Goal: Find contact information: Obtain details needed to contact an individual or organization

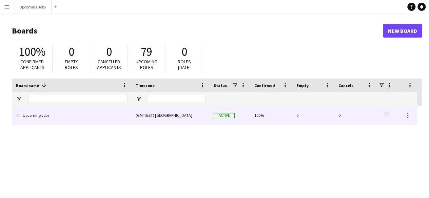
click at [35, 118] on link "Upcoming Jobs" at bounding box center [72, 115] width 112 height 19
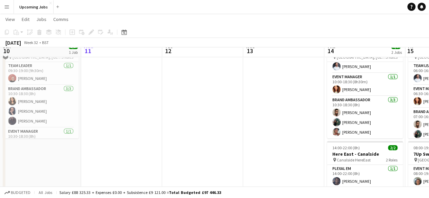
scroll to position [34, 0]
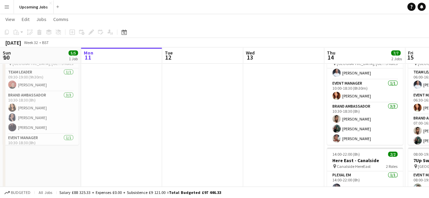
drag, startPoint x: 202, startPoint y: 190, endPoint x: 286, endPoint y: 167, distance: 87.4
click at [204, 190] on div "Budgeted All jobs Salary £88 325.33 + Expenses £0.00 + Subsistence £9 121.00 = …" at bounding box center [214, 193] width 429 height 12
click at [17, 42] on div "[DATE]" at bounding box center [13, 42] width 16 height 7
click at [54, 41] on div "[DATE] Week 32 • BST" at bounding box center [27, 42] width 54 height 9
click at [125, 32] on icon "Date picker" at bounding box center [123, 32] width 5 height 5
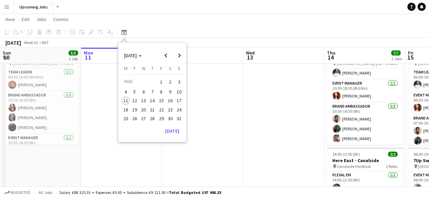
click at [163, 101] on span "15" at bounding box center [161, 101] width 8 height 8
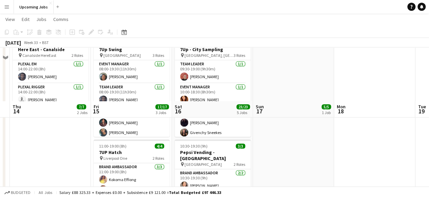
scroll to position [203, 0]
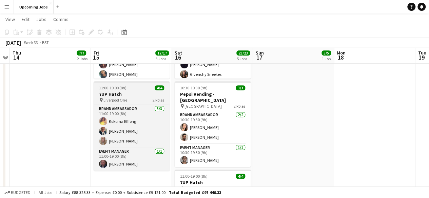
click at [134, 100] on div "pin Liverpool One 2 Roles" at bounding box center [132, 99] width 76 height 5
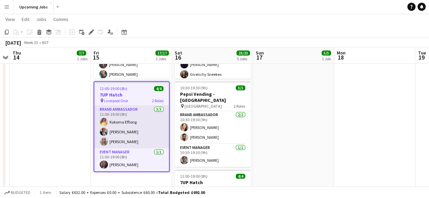
click at [144, 131] on app-card-role "Brand Ambassador [DATE] 11:00-19:00 (8h) [PERSON_NAME] [PERSON_NAME] [PERSON_NA…" at bounding box center [131, 127] width 75 height 43
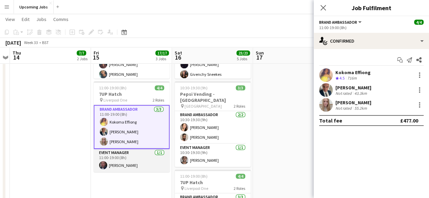
click at [116, 158] on app-card-role "Event Manager [DATE] 11:00-19:00 (8h) [PERSON_NAME]" at bounding box center [132, 160] width 76 height 23
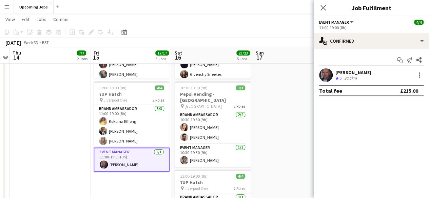
click at [348, 72] on div "[PERSON_NAME]" at bounding box center [353, 73] width 36 height 6
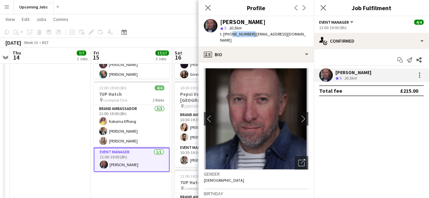
drag, startPoint x: 250, startPoint y: 34, endPoint x: 229, endPoint y: 37, distance: 21.0
click at [229, 37] on div "t. [PHONE_NUMBER] | [EMAIL_ADDRESS][DOMAIN_NAME]" at bounding box center [264, 37] width 88 height 12
copy span "7766677115"
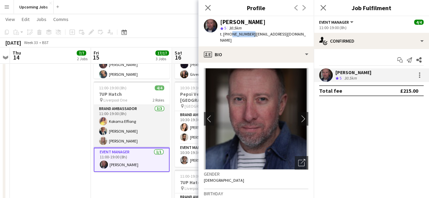
click at [115, 141] on app-card-role "Brand Ambassador [DATE] 11:00-19:00 (8h) [PERSON_NAME] [PERSON_NAME] [PERSON_NA…" at bounding box center [132, 126] width 76 height 43
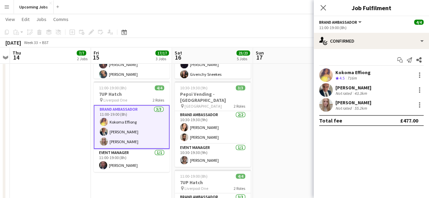
click at [355, 72] on div "Kokoma Effiong" at bounding box center [352, 73] width 35 height 6
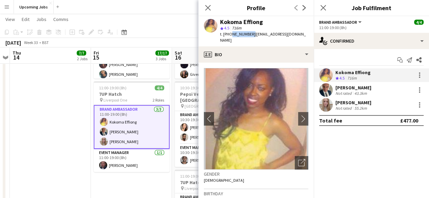
drag, startPoint x: 249, startPoint y: 34, endPoint x: 229, endPoint y: 35, distance: 19.7
click at [229, 35] on span "t. [PHONE_NUMBER]" at bounding box center [237, 34] width 35 height 5
copy span "7943835009"
click at [344, 86] on div "[PERSON_NAME]" at bounding box center [353, 88] width 36 height 6
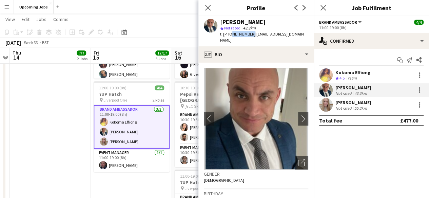
drag, startPoint x: 249, startPoint y: 33, endPoint x: 230, endPoint y: 36, distance: 19.5
click at [230, 36] on span "t. [PHONE_NUMBER]" at bounding box center [237, 34] width 35 height 5
copy span "7395827729"
drag, startPoint x: 346, startPoint y: 102, endPoint x: 336, endPoint y: 102, distance: 10.2
click at [346, 102] on div "[PERSON_NAME]" at bounding box center [353, 103] width 36 height 6
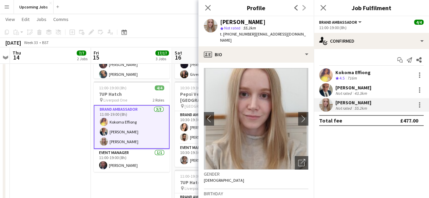
drag, startPoint x: 251, startPoint y: 35, endPoint x: 229, endPoint y: 37, distance: 21.4
click at [229, 37] on span "t. [PHONE_NUMBER]" at bounding box center [237, 34] width 35 height 5
copy span "07564871632"
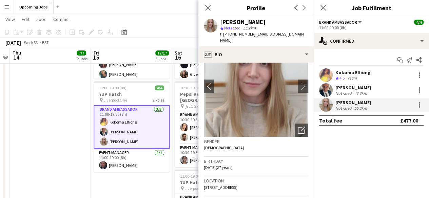
scroll to position [0, 0]
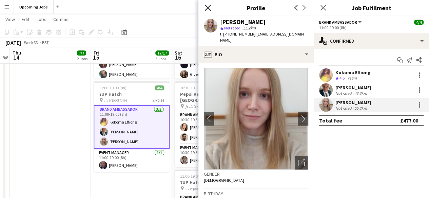
click at [207, 6] on icon "Close pop-in" at bounding box center [207, 7] width 6 height 6
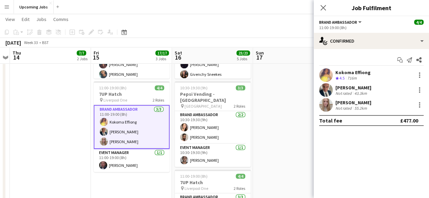
click at [288, 95] on app-date-cell "09:00-19:00 (10h) 5/5 7Up - City Sampling pin Victoria Centre, Nottingham 3 Rol…" at bounding box center [293, 114] width 81 height 485
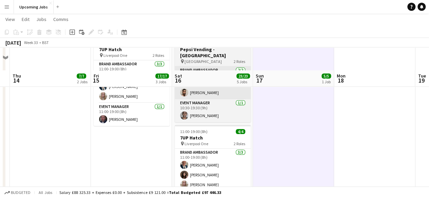
scroll to position [271, 0]
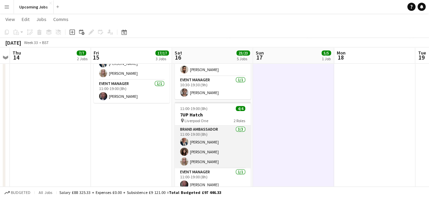
click at [200, 144] on app-card-role "Brand Ambassador [DATE] 11:00-19:00 (8h) [PERSON_NAME] [PERSON_NAME] [PERSON_NA…" at bounding box center [213, 147] width 76 height 43
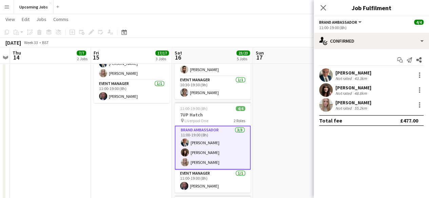
click at [357, 88] on div "[PERSON_NAME]" at bounding box center [353, 88] width 36 height 6
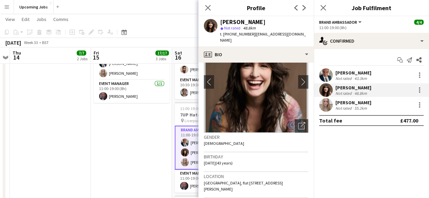
scroll to position [0, 0]
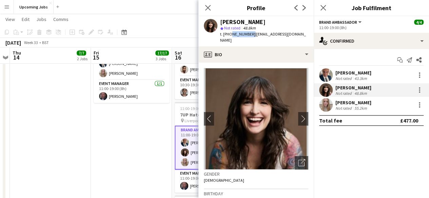
drag, startPoint x: 249, startPoint y: 34, endPoint x: 228, endPoint y: 35, distance: 20.7
click at [228, 35] on span "t. [PHONE_NUMBER]" at bounding box center [237, 34] width 35 height 5
copy span "7541641471"
click at [132, 132] on app-date-cell "06:00-16:30 (10h30m) 5/5 7Up - City Sampling pin [GEOGRAPHIC_DATA], Manchester …" at bounding box center [131, 47] width 81 height 485
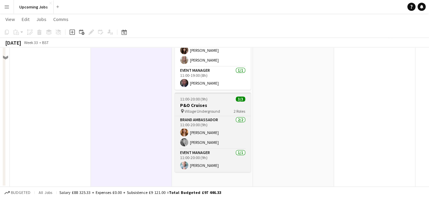
scroll to position [339, 0]
